Goal: Information Seeking & Learning: Understand process/instructions

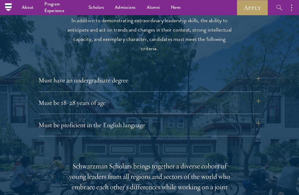
scroll to position [693, 0]
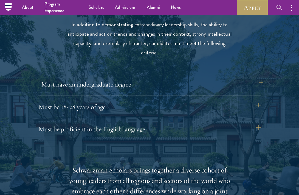
click at [186, 83] on button "Must have an undergraduate degree" at bounding box center [152, 84] width 222 height 13
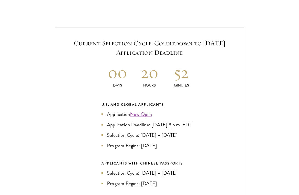
scroll to position [1204, 0]
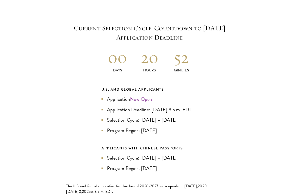
click at [147, 97] on link "Now Open" at bounding box center [141, 98] width 22 height 7
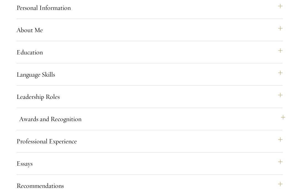
scroll to position [502, 0]
click at [143, 103] on button "Leadership Roles" at bounding box center [152, 96] width 266 height 13
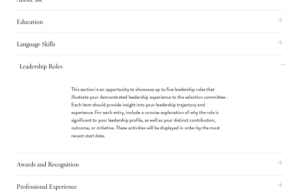
scroll to position [534, 0]
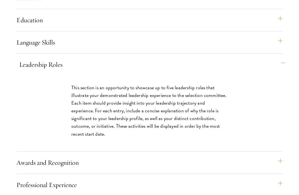
click at [147, 71] on button "Leadership Roles" at bounding box center [152, 64] width 266 height 13
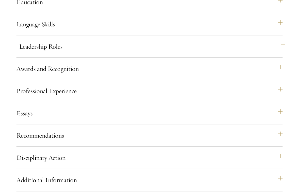
scroll to position [564, 0]
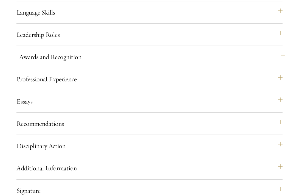
click at [146, 63] on button "Awards and Recognition" at bounding box center [152, 56] width 266 height 13
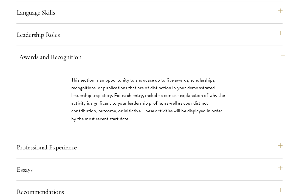
click at [146, 63] on button "Awards and Recognition" at bounding box center [152, 56] width 266 height 13
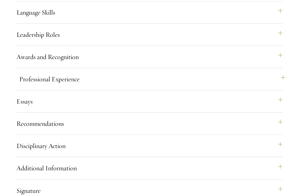
click at [129, 86] on button "Professional Experience" at bounding box center [152, 78] width 266 height 13
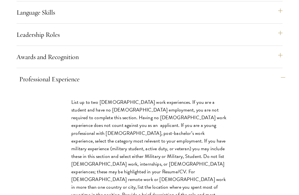
click at [129, 86] on button "Professional Experience" at bounding box center [152, 78] width 266 height 13
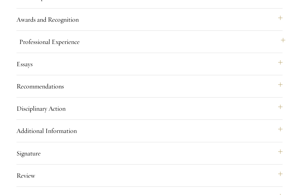
scroll to position [602, 0]
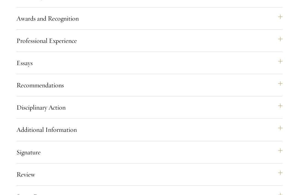
click at [129, 74] on div "Essays Each applicant is required to provide two essays and two short answer re…" at bounding box center [149, 65] width 266 height 18
click at [129, 69] on button "Essays" at bounding box center [152, 62] width 266 height 13
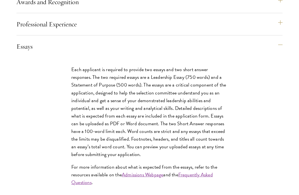
scroll to position [620, 0]
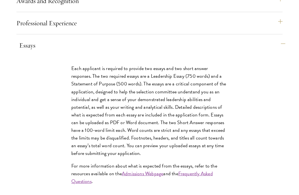
click at [132, 52] on button "Essays" at bounding box center [152, 45] width 266 height 13
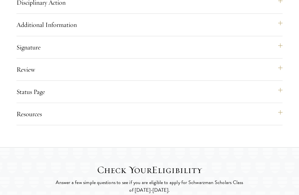
scroll to position [721, 0]
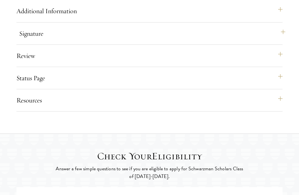
click at [117, 40] on button "Signature" at bounding box center [152, 33] width 266 height 13
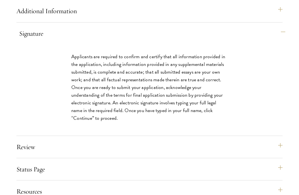
click at [117, 40] on button "Signature" at bounding box center [152, 33] width 266 height 13
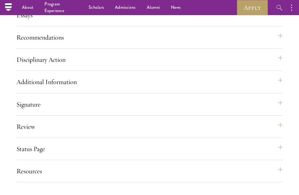
scroll to position [650, 0]
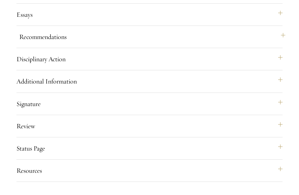
click at [115, 43] on button "Recommendations" at bounding box center [152, 36] width 266 height 13
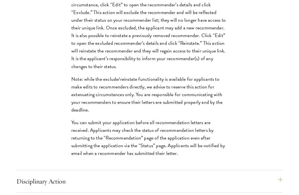
scroll to position [864, 0]
